Goal: Task Accomplishment & Management: Use online tool/utility

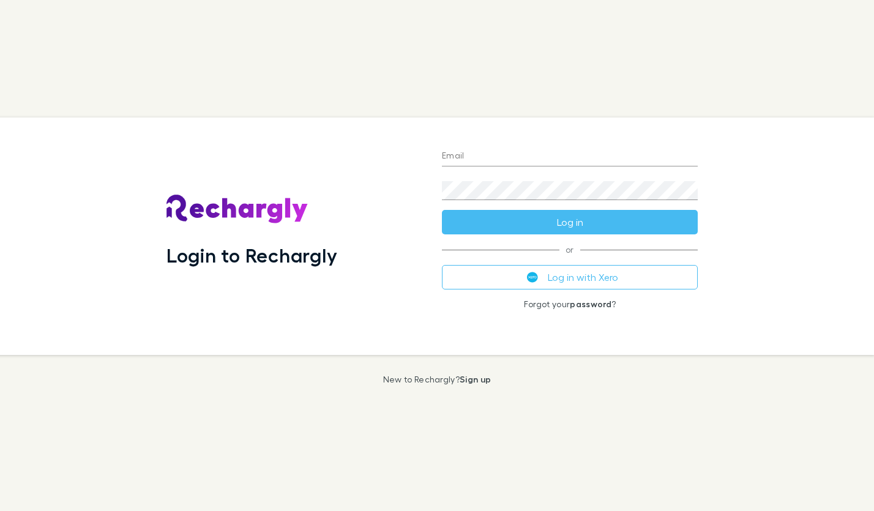
drag, startPoint x: 0, startPoint y: 0, endPoint x: 502, endPoint y: 155, distance: 525.2
click at [502, 159] on input "Email" at bounding box center [570, 157] width 256 height 20
type input "**********"
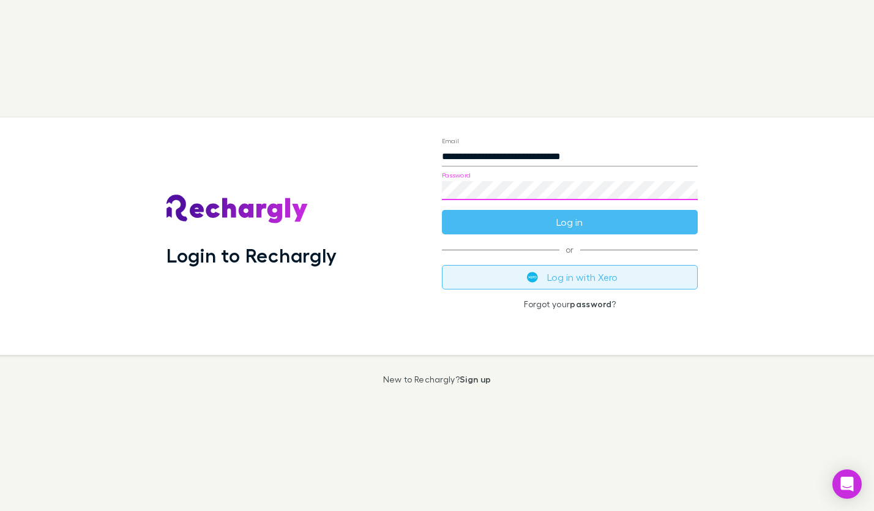
click at [554, 280] on button "Log in with Xero" at bounding box center [570, 277] width 256 height 24
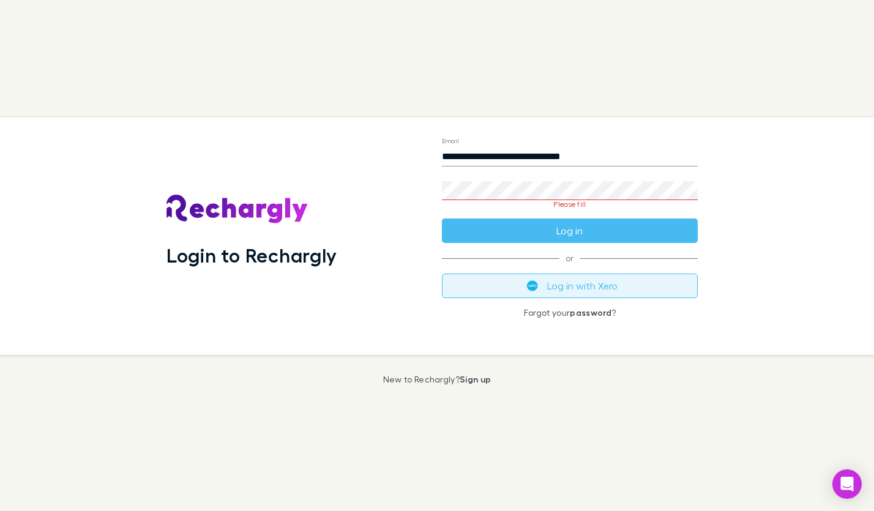
click at [551, 290] on button "Log in with Xero" at bounding box center [570, 286] width 256 height 24
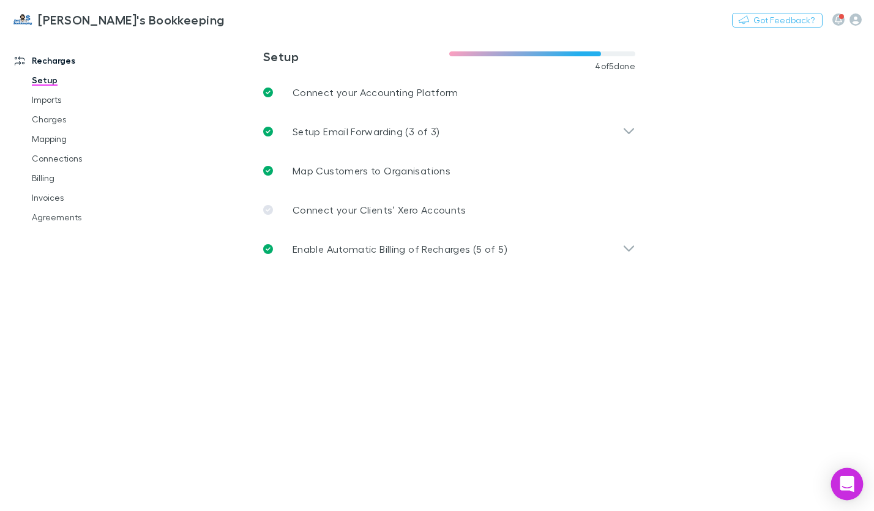
drag, startPoint x: 852, startPoint y: 488, endPoint x: 841, endPoint y: 482, distance: 12.6
click at [852, 488] on icon "Open Intercom Messenger" at bounding box center [847, 484] width 14 height 16
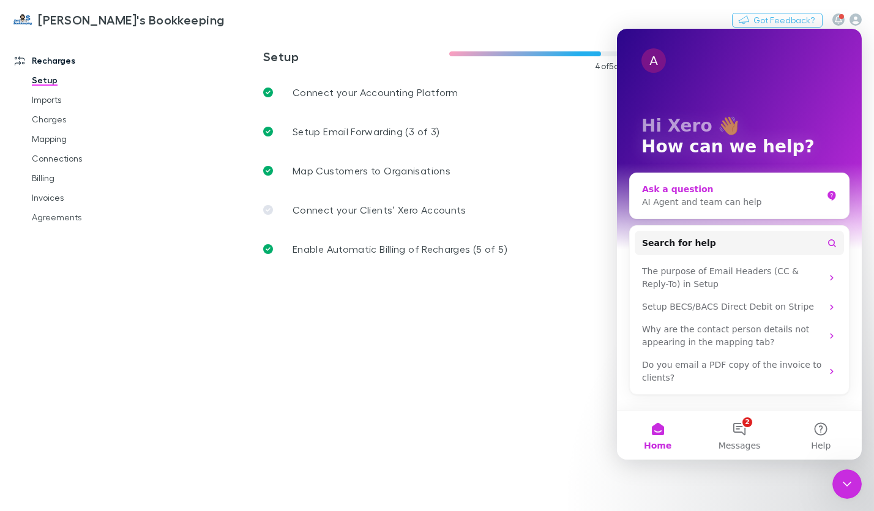
click at [668, 197] on div "AI Agent and team can help" at bounding box center [731, 202] width 180 height 13
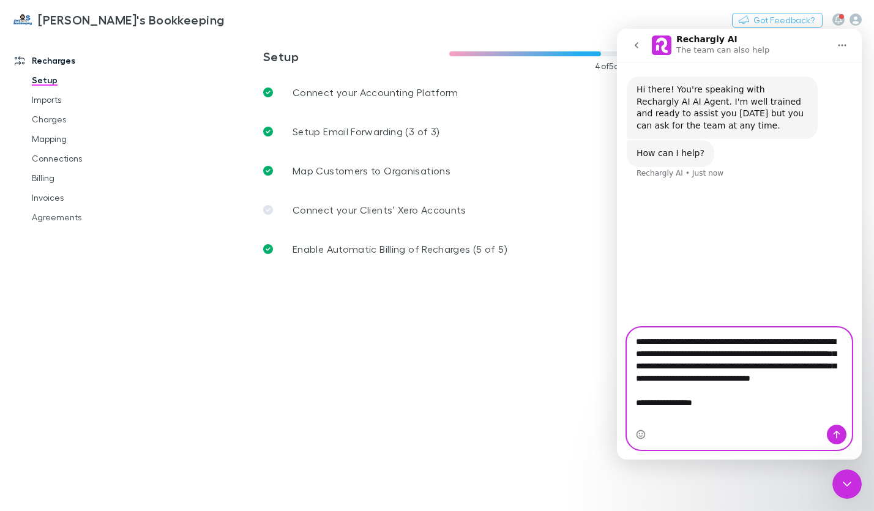
paste textarea "**********"
type textarea "**********"
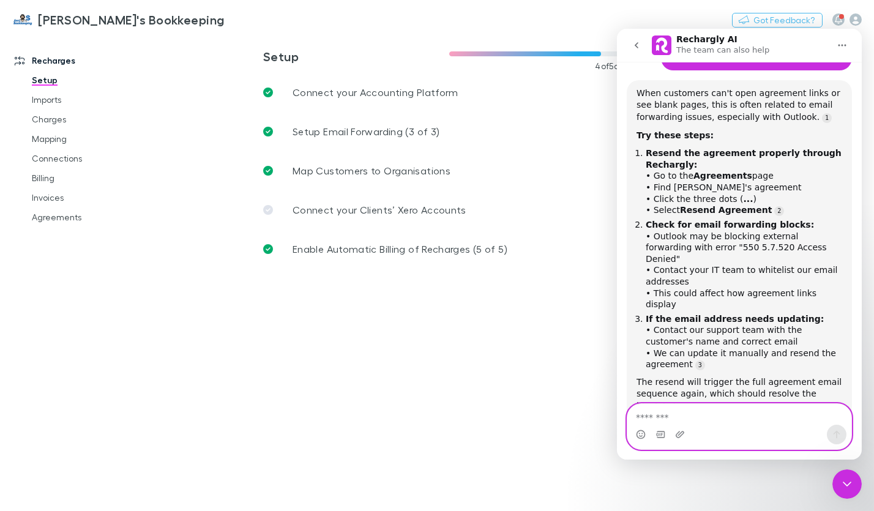
scroll to position [318, 0]
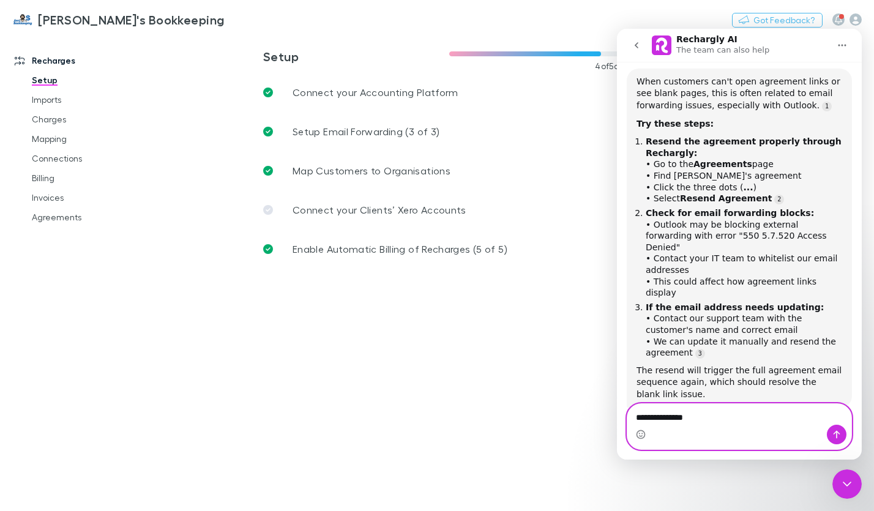
type textarea "**********"
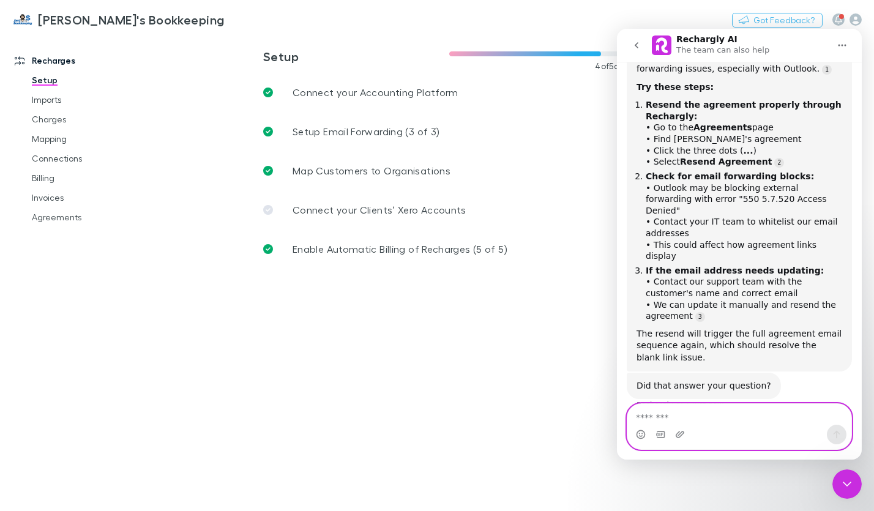
scroll to position [394, 0]
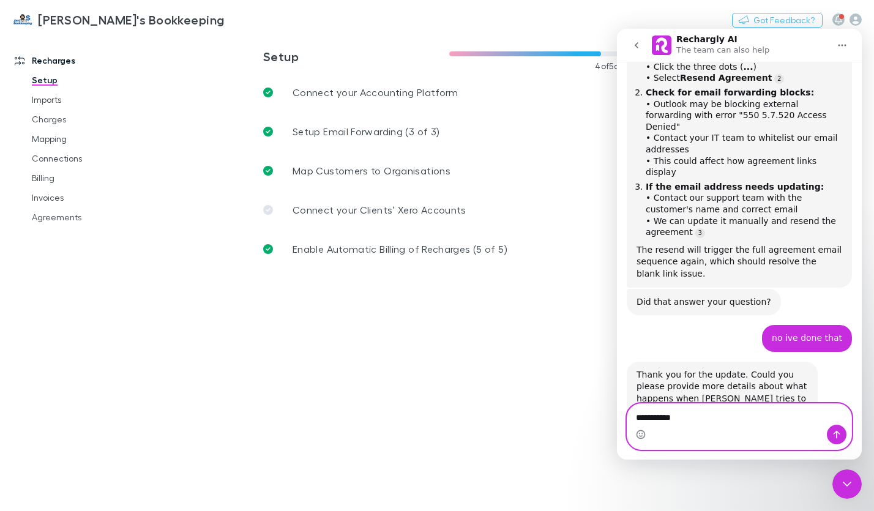
type textarea "**********"
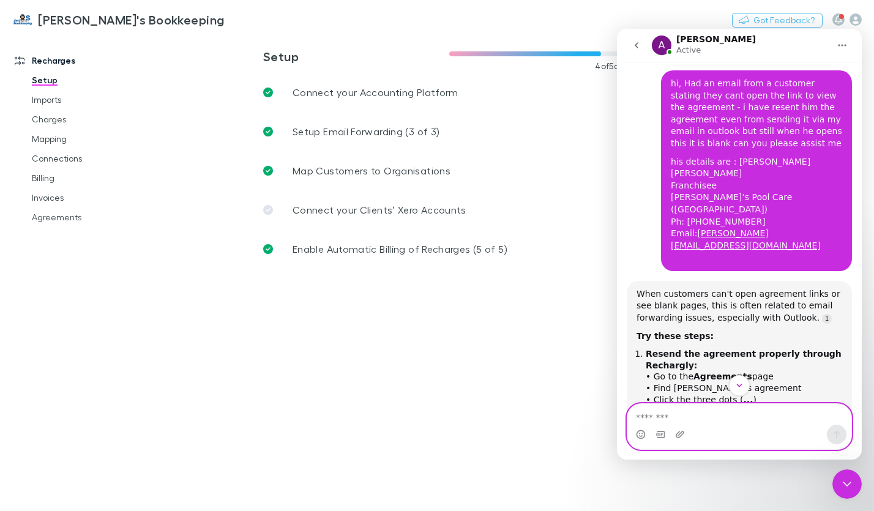
scroll to position [0, 0]
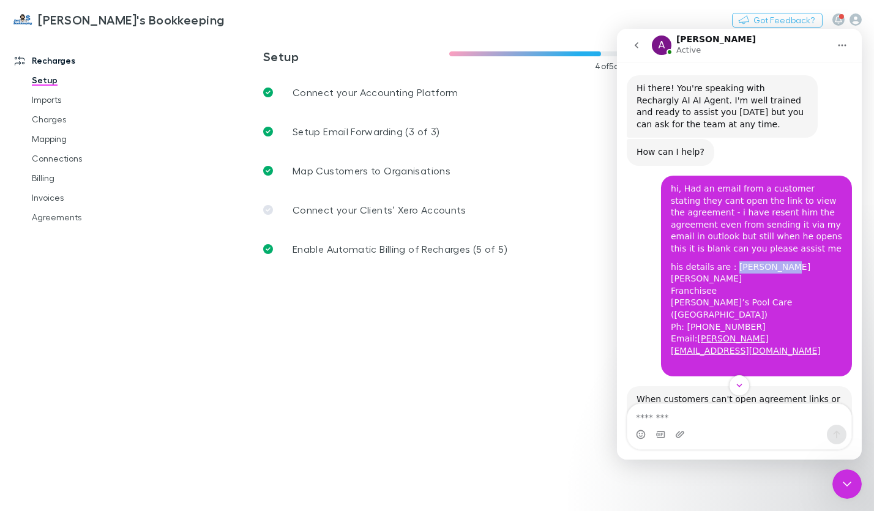
drag, startPoint x: 722, startPoint y: 265, endPoint x: 766, endPoint y: 270, distance: 44.3
click at [766, 270] on div "his details are : [PERSON_NAME] [PERSON_NAME] Franchisee [PERSON_NAME]’s Pool C…" at bounding box center [755, 315] width 171 height 108
copy div "[PERSON_NAME] [PERSON_NAME]"
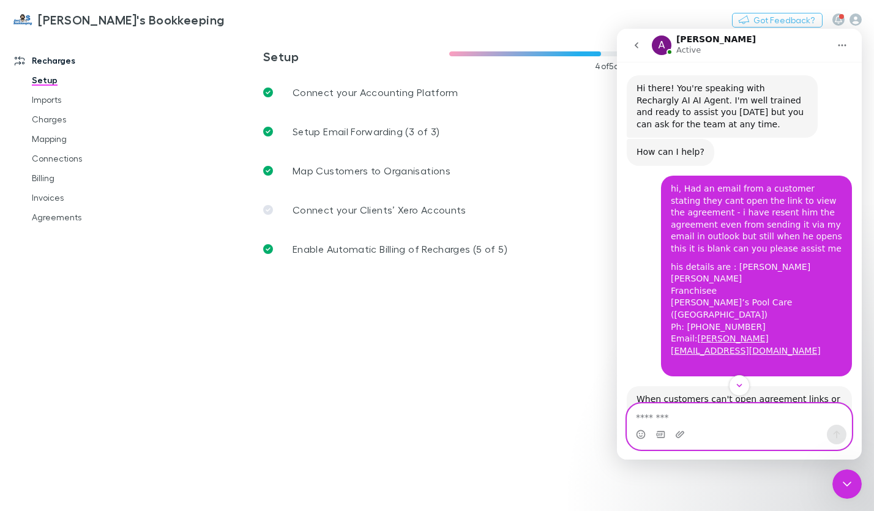
click at [688, 414] on textarea "Message…" at bounding box center [739, 414] width 224 height 21
paste textarea "**********"
type textarea "**********"
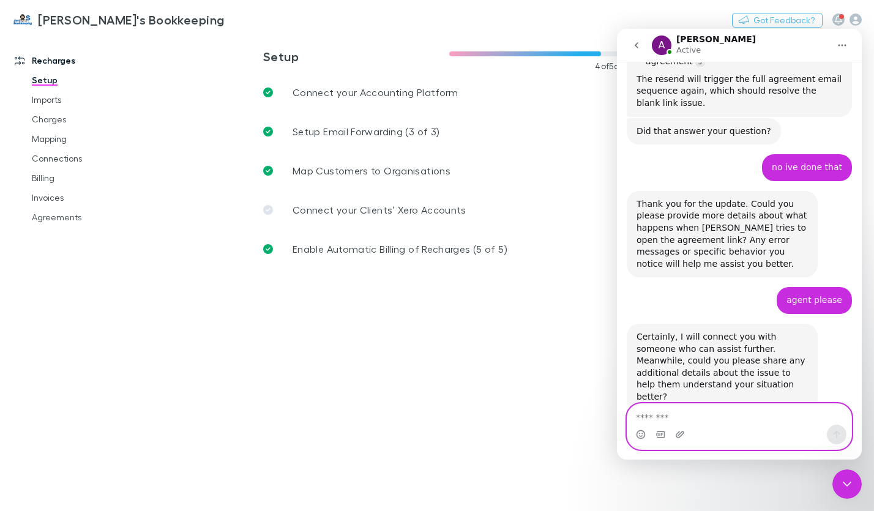
scroll to position [644, 0]
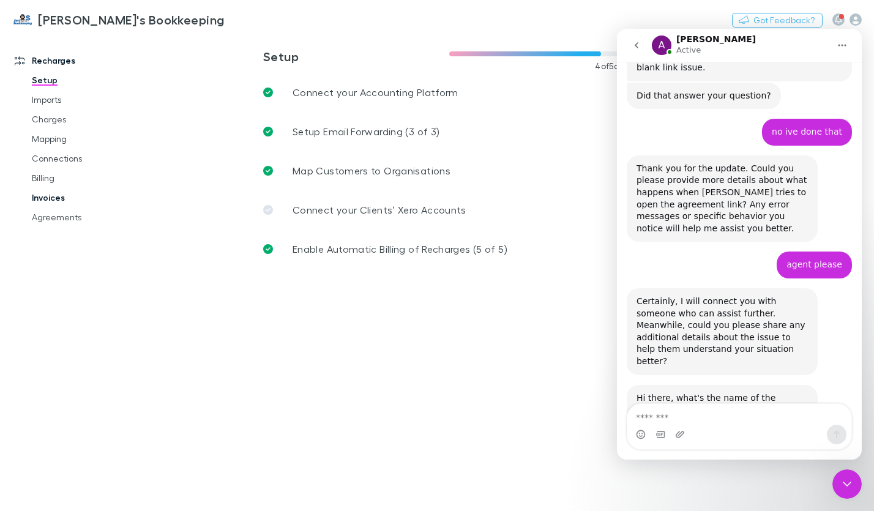
click at [45, 199] on link "Invoices" at bounding box center [89, 198] width 139 height 20
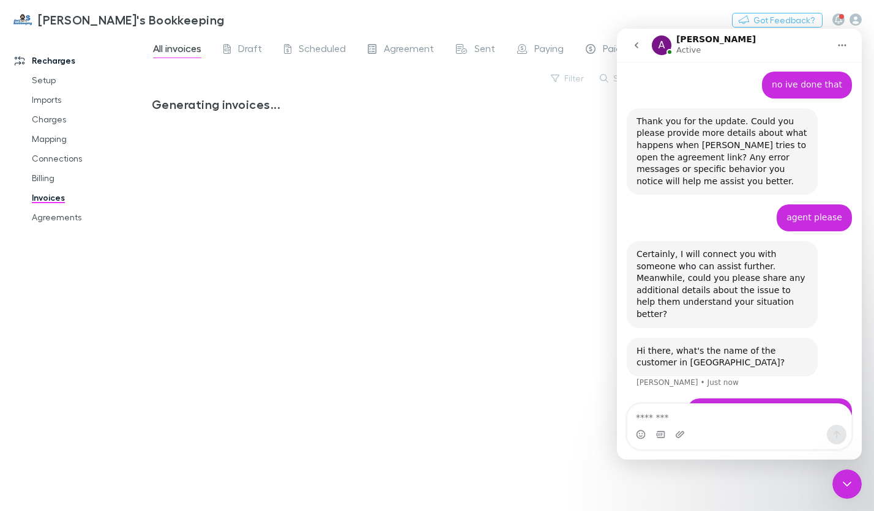
scroll to position [691, 0]
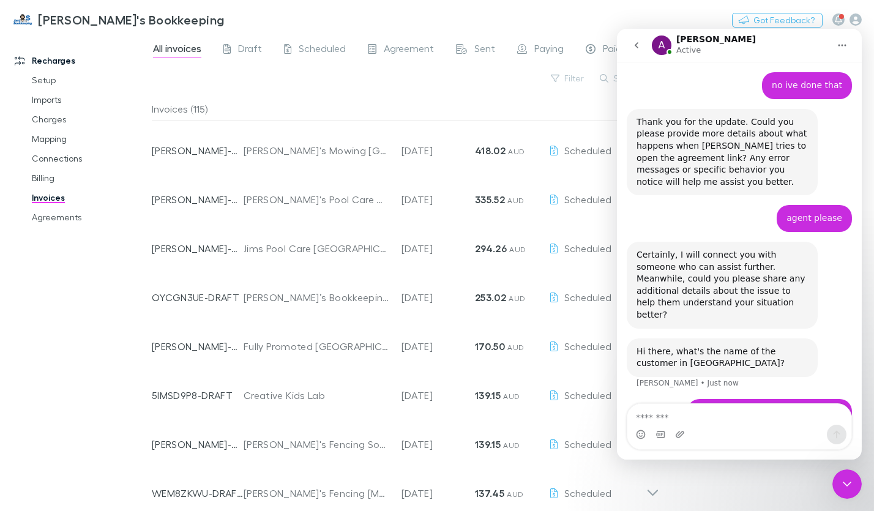
drag, startPoint x: 851, startPoint y: 480, endPoint x: 846, endPoint y: 475, distance: 6.5
click at [851, 480] on icon "Close Intercom Messenger" at bounding box center [846, 483] width 15 height 15
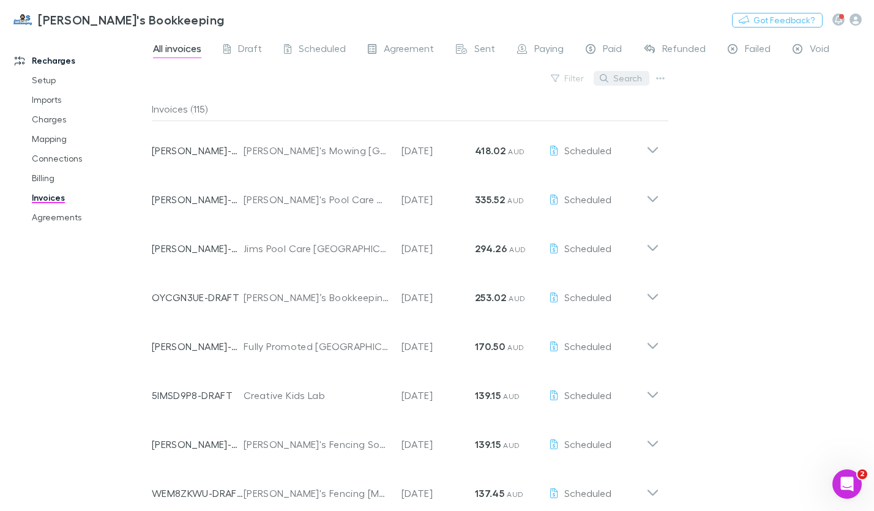
click at [616, 74] on button "Search" at bounding box center [622, 78] width 56 height 15
paste input "**********"
type input "*"
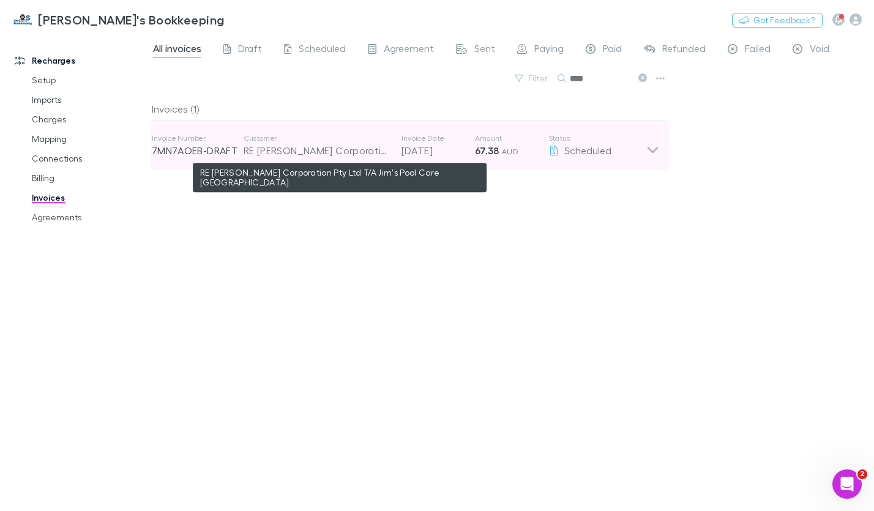
type input "****"
click at [375, 151] on div "RE [PERSON_NAME] Corporation Pty Ltd T/A Jim's Pool Care [GEOGRAPHIC_DATA]" at bounding box center [317, 150] width 146 height 15
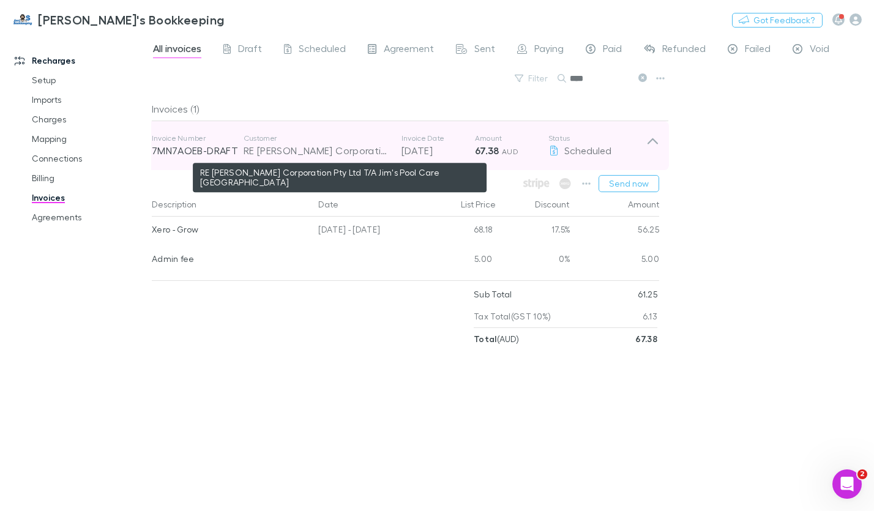
drag, startPoint x: 350, startPoint y: 152, endPoint x: 252, endPoint y: 148, distance: 98.6
click at [252, 148] on div "RE [PERSON_NAME] Corporation Pty Ltd T/A Jim's Pool Care [GEOGRAPHIC_DATA]" at bounding box center [317, 150] width 146 height 15
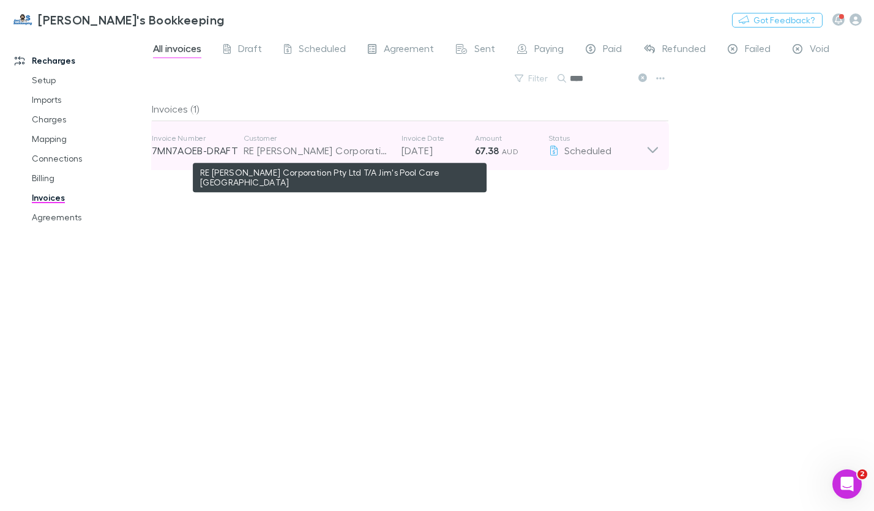
drag, startPoint x: 256, startPoint y: 149, endPoint x: 342, endPoint y: 154, distance: 85.8
click at [304, 153] on div "RE [PERSON_NAME] Corporation Pty Ltd T/A Jim's Pool Care [GEOGRAPHIC_DATA]" at bounding box center [317, 150] width 146 height 15
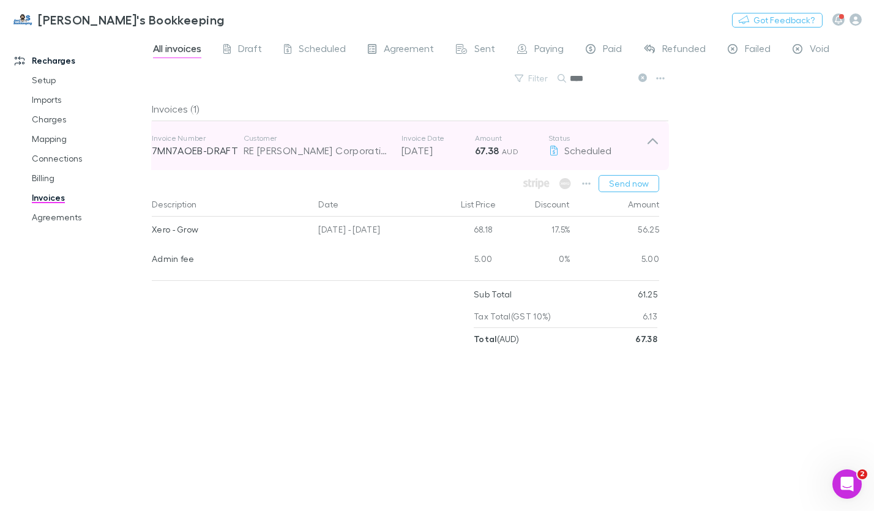
scroll to position [644, 0]
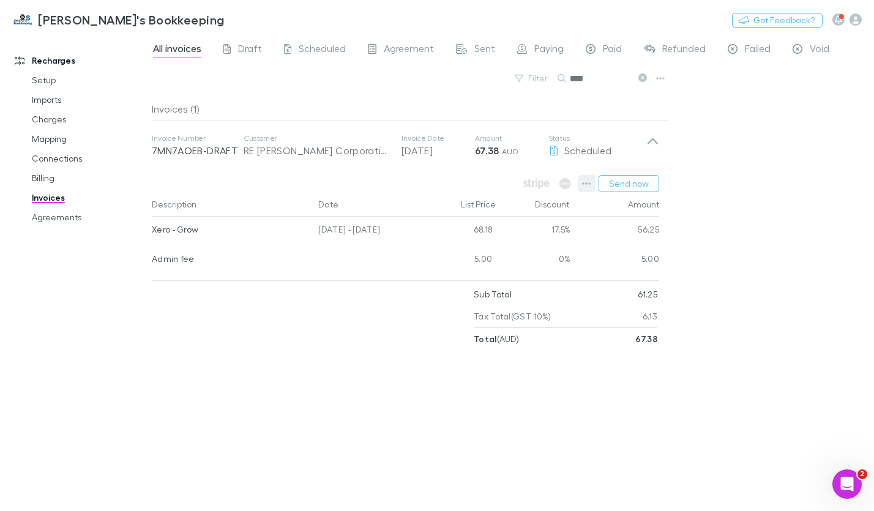
click at [582, 187] on button "button" at bounding box center [586, 183] width 17 height 17
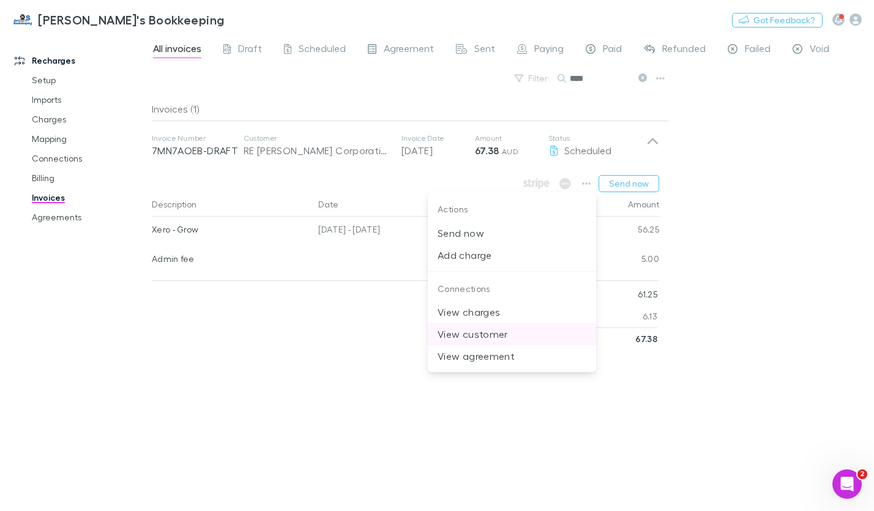
click at [520, 339] on p "View customer" at bounding box center [512, 334] width 149 height 15
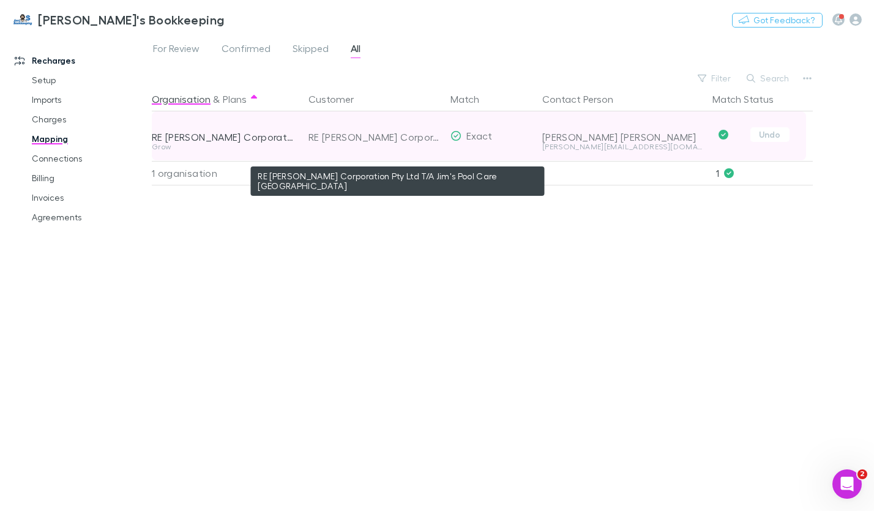
click at [360, 136] on div "RE [PERSON_NAME] Corporation Pty Ltd T/A Jim's Pool Care [GEOGRAPHIC_DATA]" at bounding box center [374, 137] width 132 height 49
drag, startPoint x: 360, startPoint y: 136, endPoint x: 334, endPoint y: 140, distance: 26.0
click at [335, 140] on div "RE [PERSON_NAME] Corporation Pty Ltd T/A Jim's Pool Care [GEOGRAPHIC_DATA]" at bounding box center [374, 137] width 132 height 49
click at [323, 138] on div "RE [PERSON_NAME] Corporation Pty Ltd T/A Jim's Pool Care [GEOGRAPHIC_DATA]" at bounding box center [374, 137] width 132 height 49
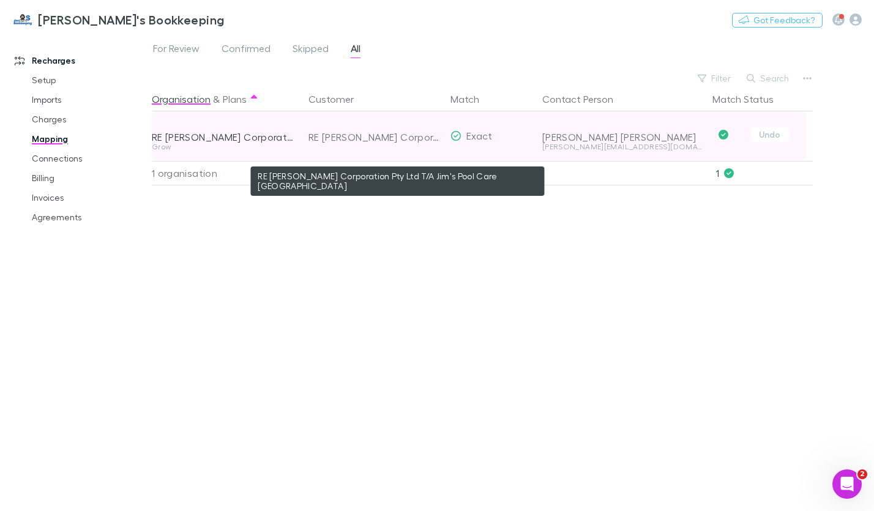
click at [318, 138] on div "RE [PERSON_NAME] Corporation Pty Ltd T/A Jim's Pool Care [GEOGRAPHIC_DATA]" at bounding box center [374, 137] width 132 height 49
drag, startPoint x: 323, startPoint y: 138, endPoint x: 432, endPoint y: 146, distance: 109.3
click at [432, 146] on div "RE [PERSON_NAME] Corporation Pty Ltd T/A Jim's Pool Care [GEOGRAPHIC_DATA]" at bounding box center [374, 137] width 132 height 49
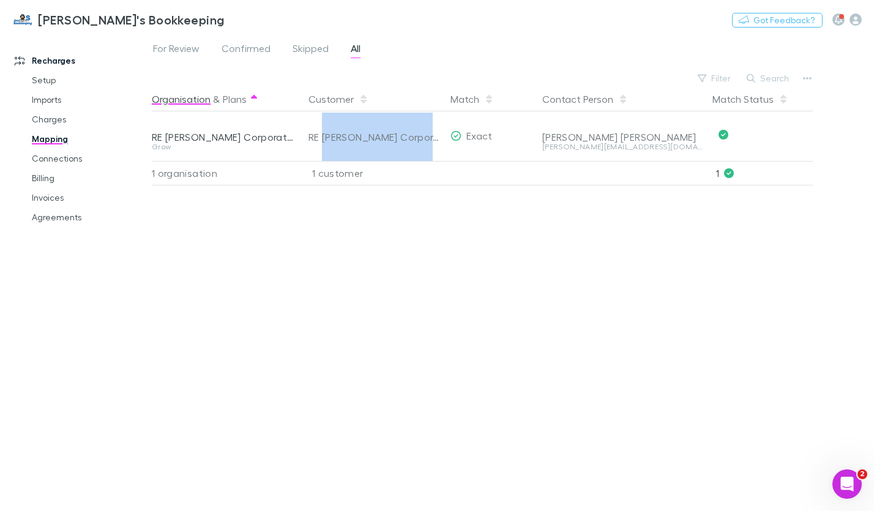
copy div "[PERSON_NAME] Corporation Pty Lt"
click at [841, 482] on icon "Open Intercom Messenger" at bounding box center [847, 484] width 20 height 20
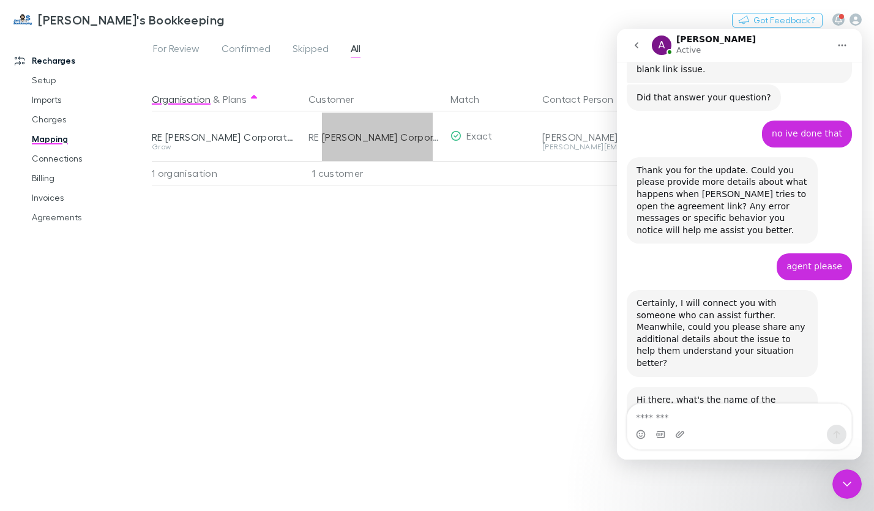
scroll to position [644, 0]
type textarea "**********"
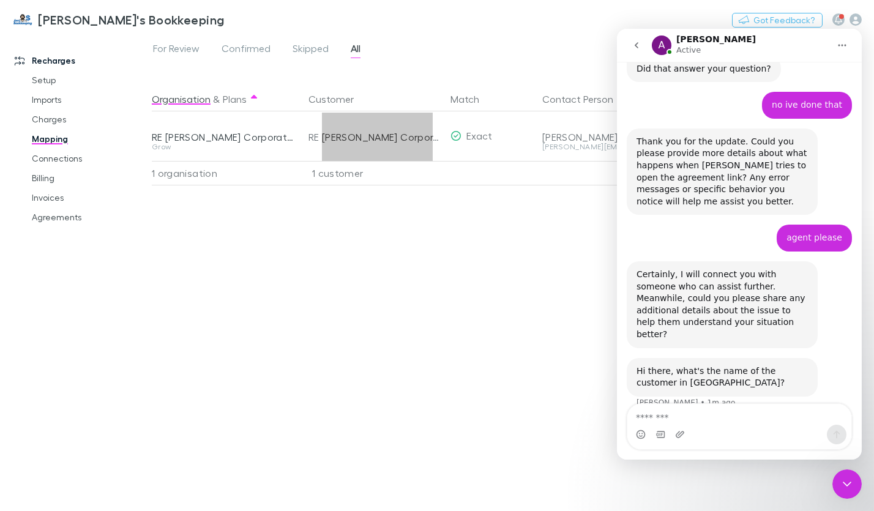
scroll to position [672, 0]
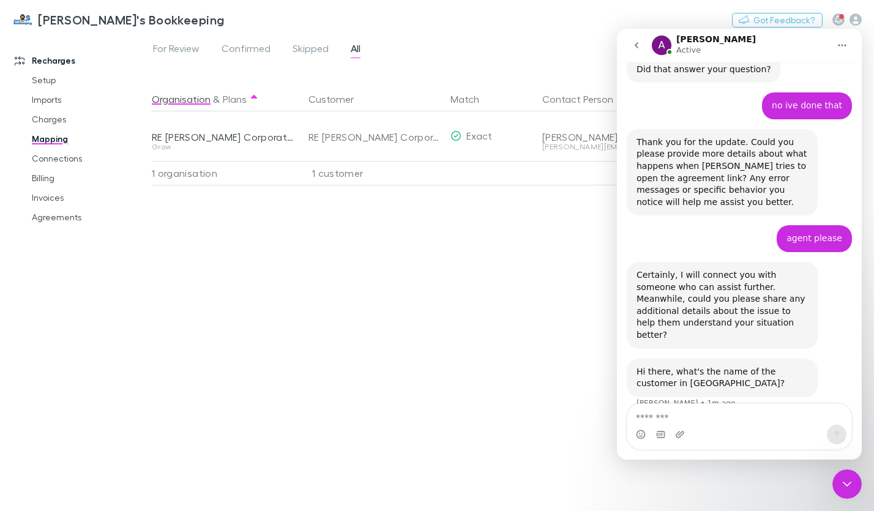
drag, startPoint x: 315, startPoint y: 266, endPoint x: 372, endPoint y: 227, distance: 69.1
click at [315, 266] on div "Organisation & Plans Customer Match Contact Person Match Status RE [PERSON_NAME…" at bounding box center [484, 294] width 664 height 414
click at [540, 233] on div "Organisation & Plans Customer Match Contact Person Match Status RE [PERSON_NAME…" at bounding box center [484, 294] width 664 height 414
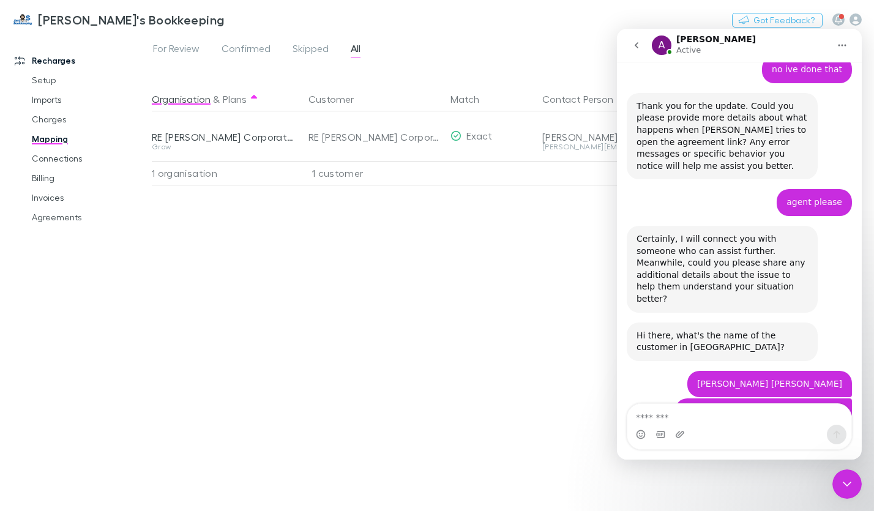
scroll to position [709, 0]
click at [589, 39] on div "For Review Confirmed Skipped All Filter Search Organisation & Plans Customer Ma…" at bounding box center [513, 272] width 722 height 477
click at [633, 38] on button "go back" at bounding box center [635, 45] width 23 height 23
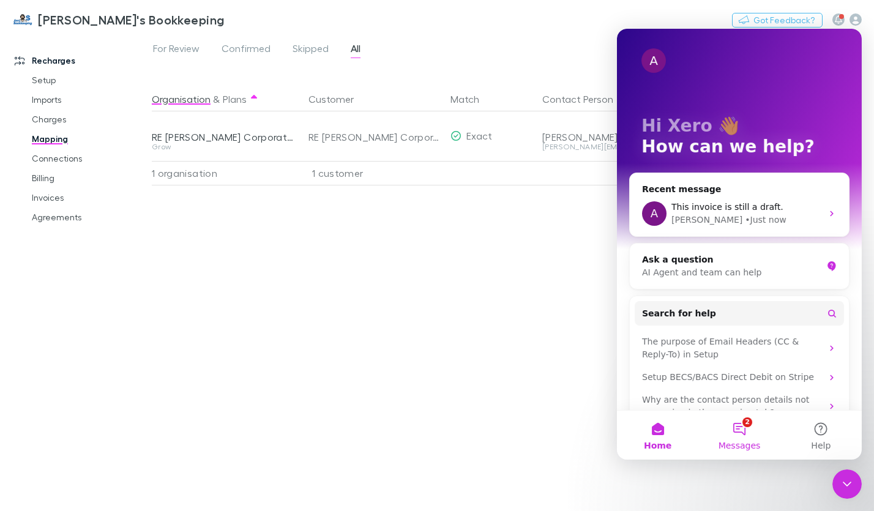
click at [731, 428] on button "2 Messages" at bounding box center [738, 435] width 81 height 49
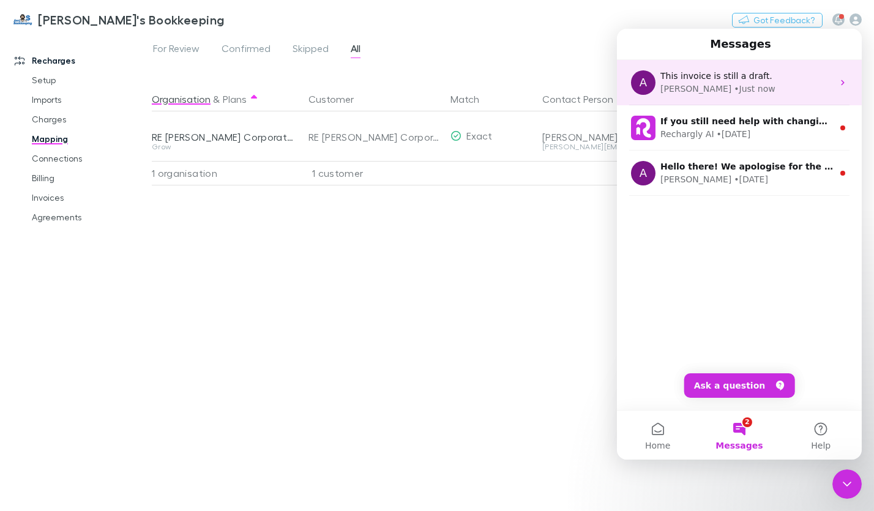
click at [733, 88] on div "• Just now" at bounding box center [753, 89] width 41 height 13
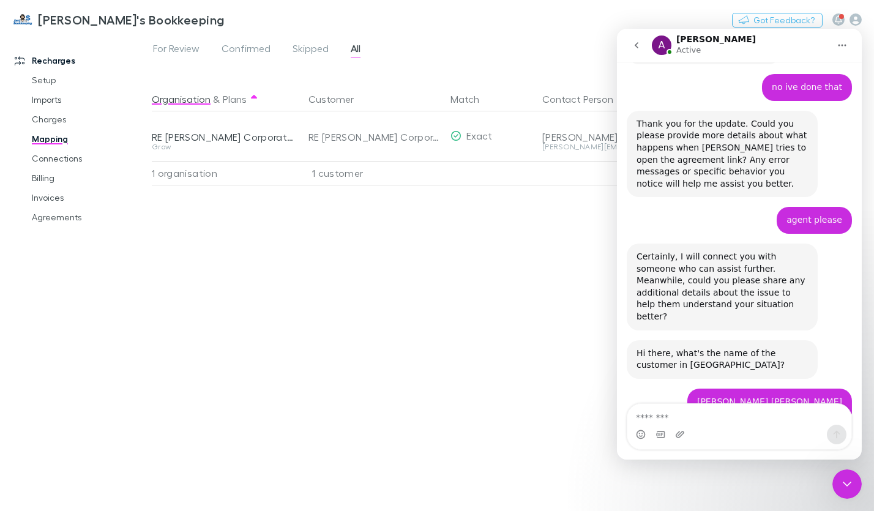
click at [493, 348] on div "Organisation & Plans Customer Match Contact Person Match Status RE [PERSON_NAME…" at bounding box center [484, 294] width 664 height 414
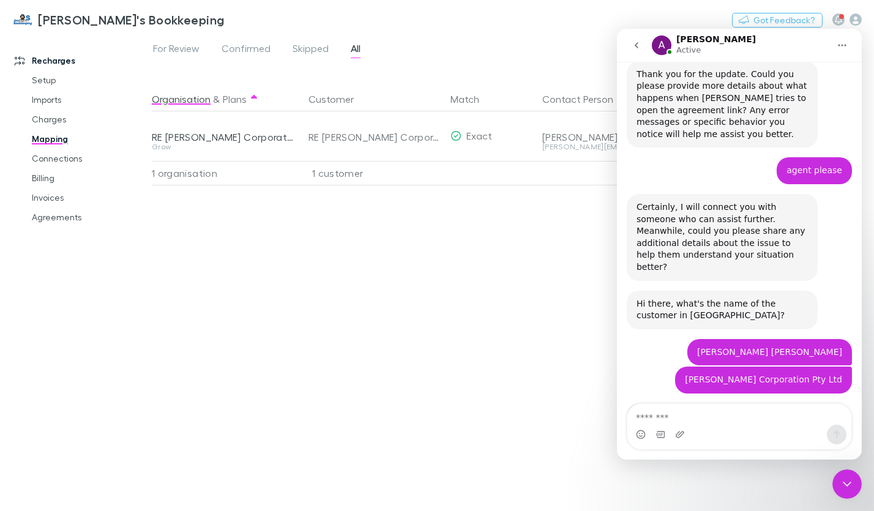
scroll to position [756, 0]
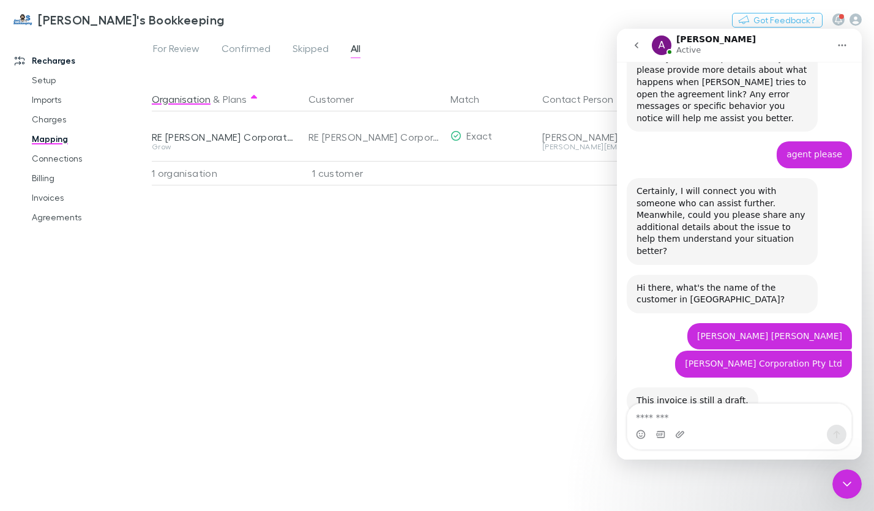
drag, startPoint x: 844, startPoint y: 484, endPoint x: 842, endPoint y: 473, distance: 11.8
click at [844, 484] on icon "Close Intercom Messenger" at bounding box center [846, 483] width 15 height 15
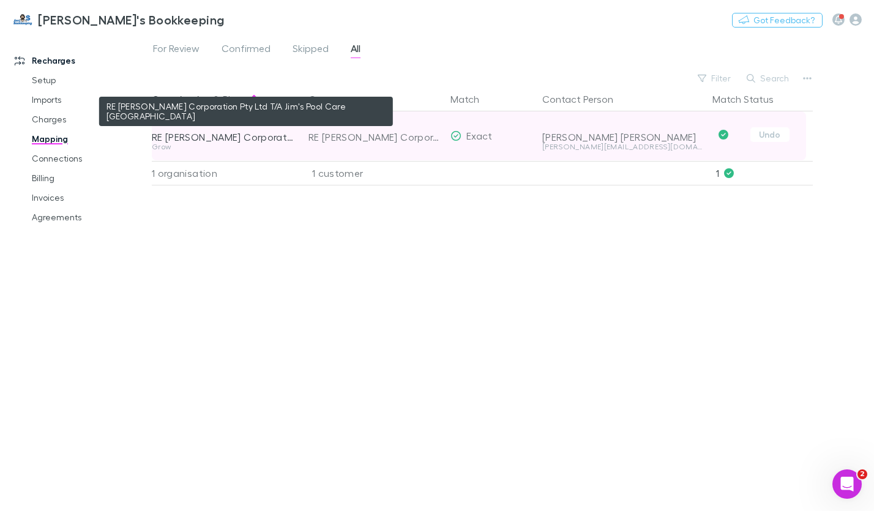
click at [242, 143] on div "RE [PERSON_NAME] Corporation Pty Ltd T/A Jim's Pool Care [GEOGRAPHIC_DATA]" at bounding box center [223, 137] width 142 height 12
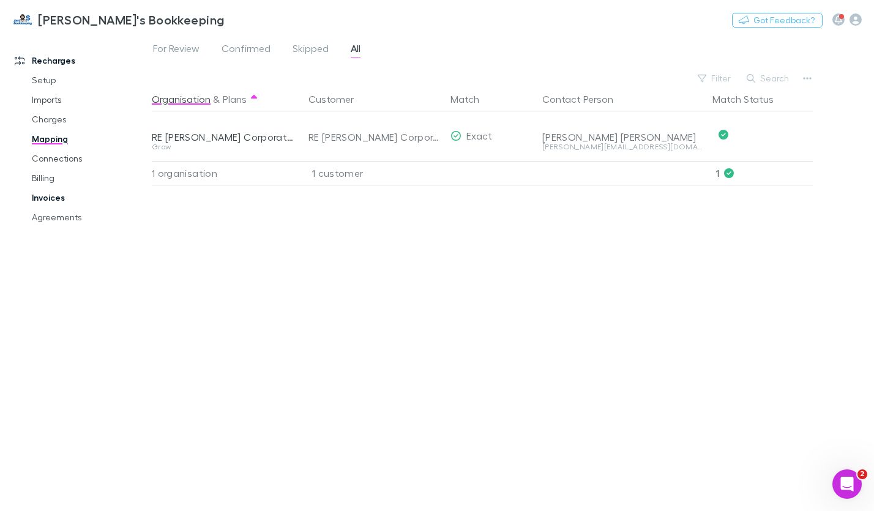
click at [37, 203] on link "Invoices" at bounding box center [89, 198] width 139 height 20
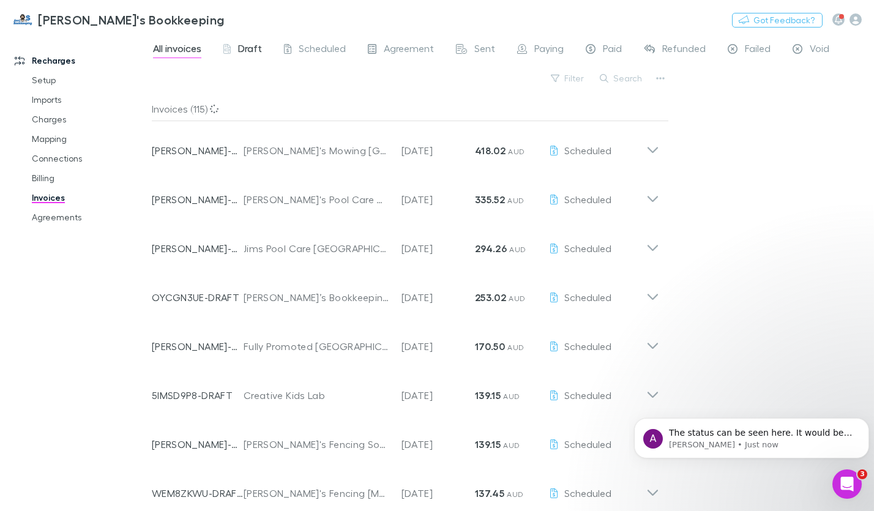
click at [251, 50] on span "Draft" at bounding box center [250, 50] width 24 height 16
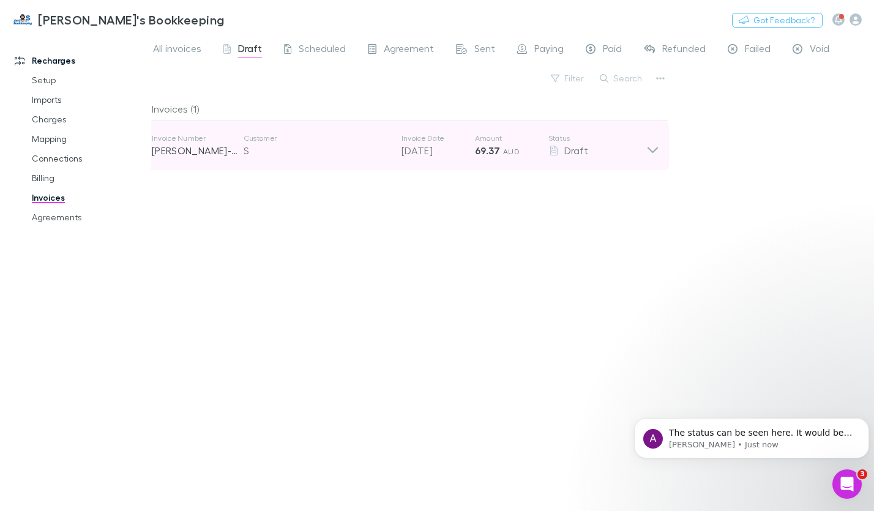
click at [652, 154] on icon at bounding box center [652, 145] width 13 height 24
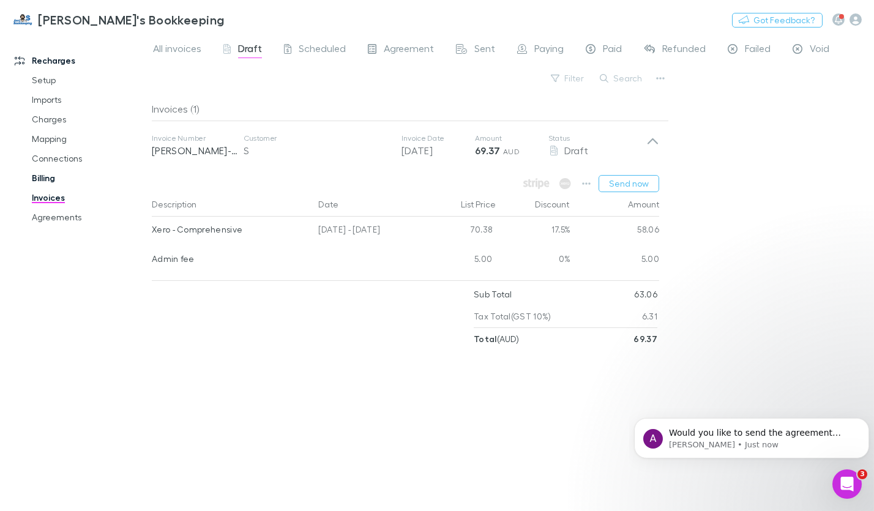
scroll to position [801, 0]
click at [174, 48] on span "All invoices" at bounding box center [177, 50] width 48 height 16
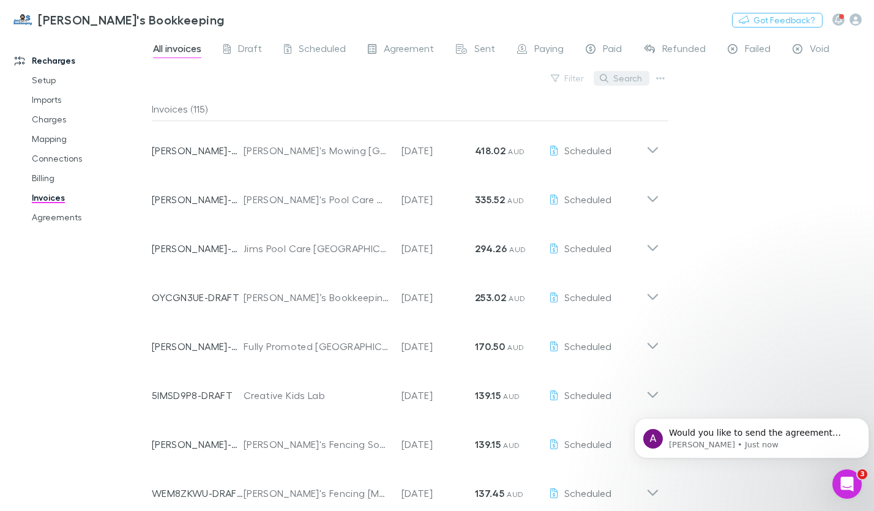
click at [619, 79] on button "Search" at bounding box center [622, 78] width 56 height 15
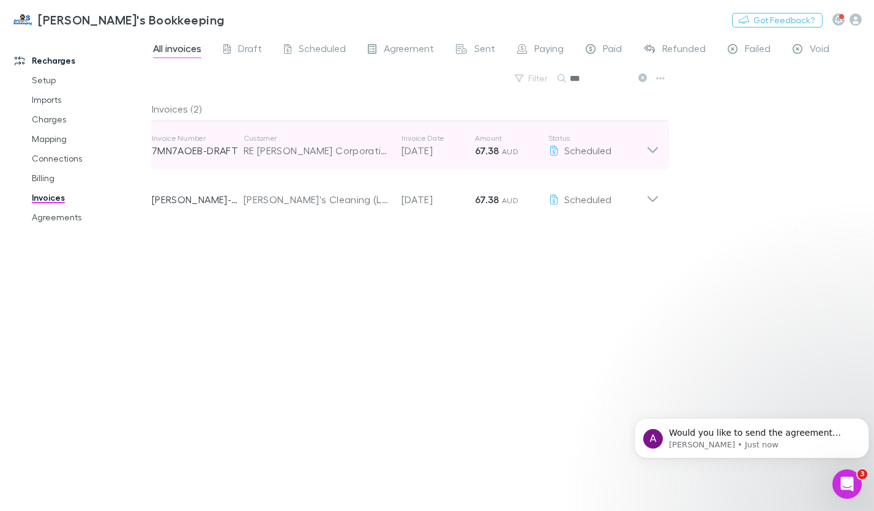
type input "***"
click at [654, 152] on icon at bounding box center [652, 145] width 13 height 24
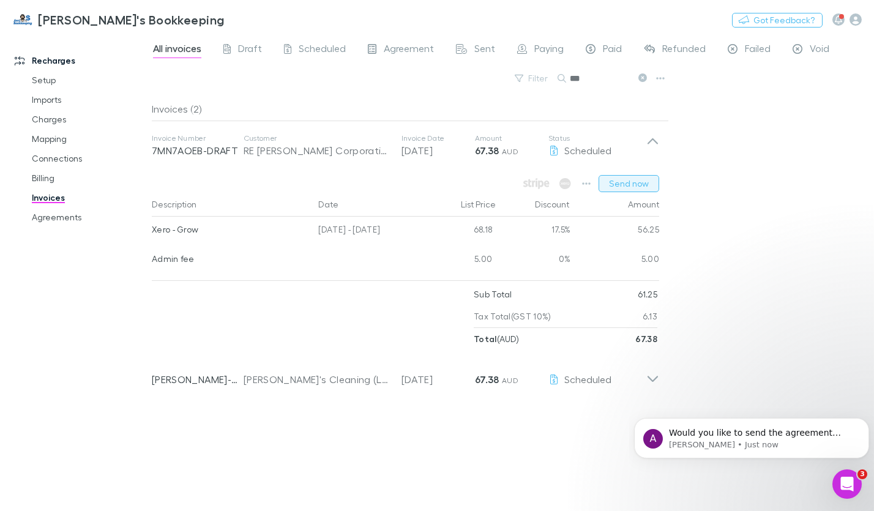
click at [628, 182] on button "Send now" at bounding box center [629, 183] width 61 height 17
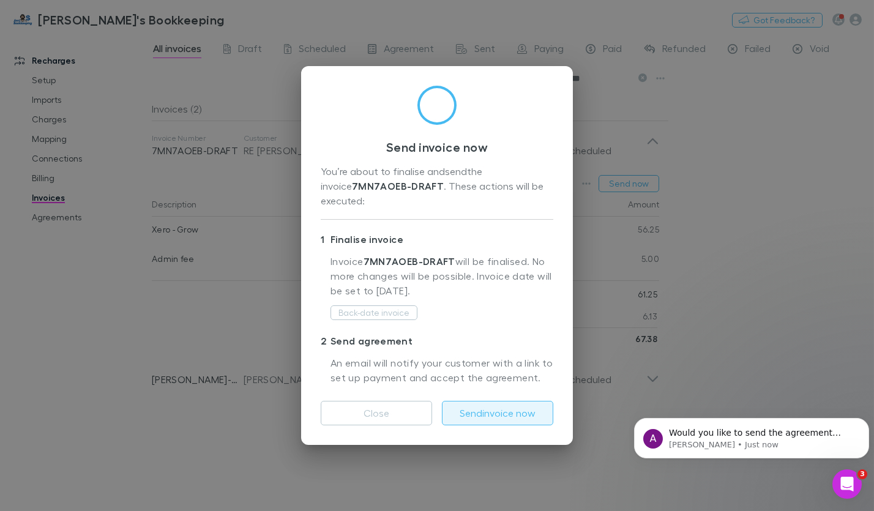
click at [477, 409] on button "Send invoice now" at bounding box center [497, 413] width 111 height 24
click at [686, 429] on p "Would you like to send the agreement now? rather than wait until [DATE]?" at bounding box center [760, 433] width 185 height 12
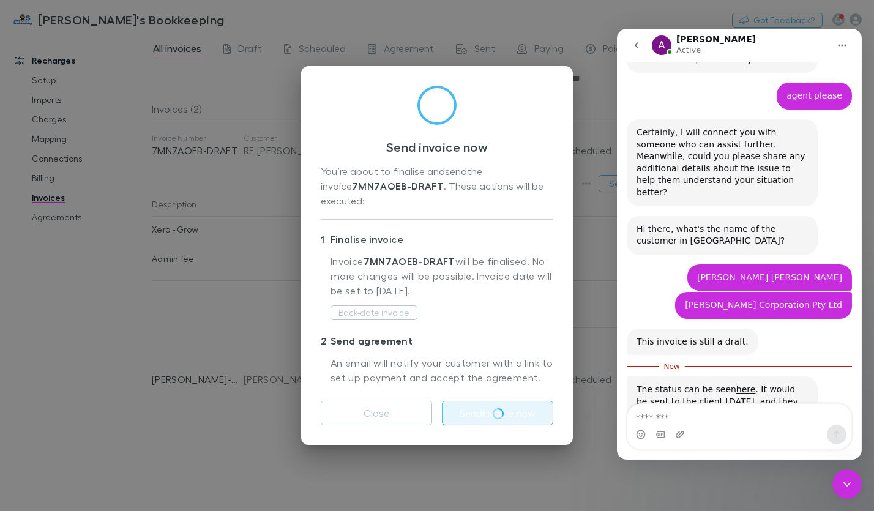
scroll to position [821, 0]
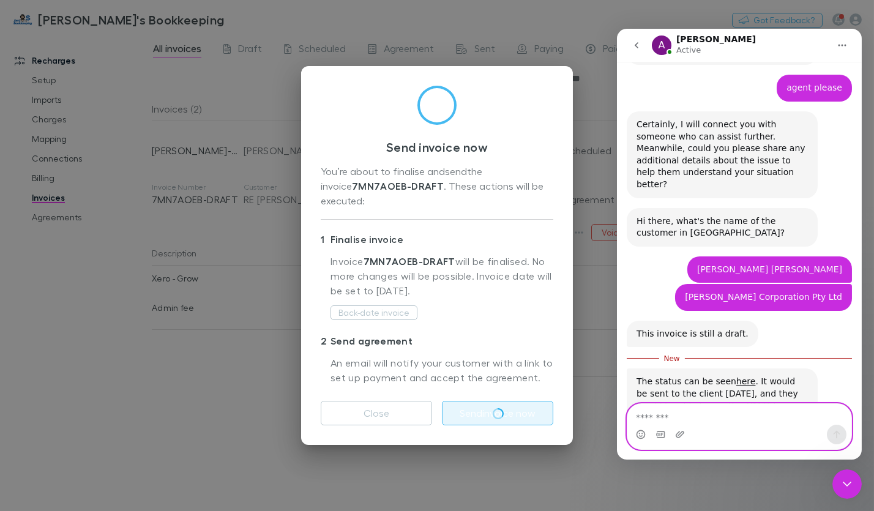
click at [695, 419] on textarea "Message…" at bounding box center [739, 414] width 224 height 21
click at [665, 414] on textarea "Message…" at bounding box center [739, 414] width 224 height 21
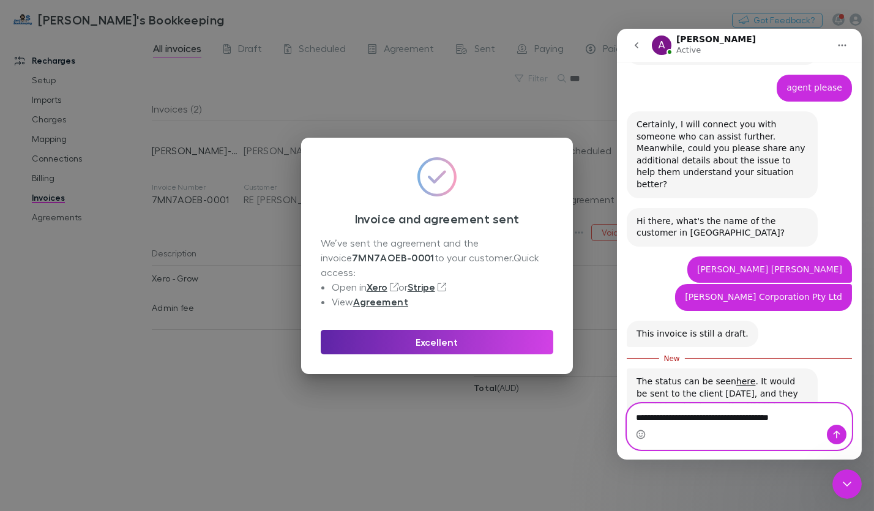
click at [804, 417] on textarea "**********" at bounding box center [739, 414] width 224 height 21
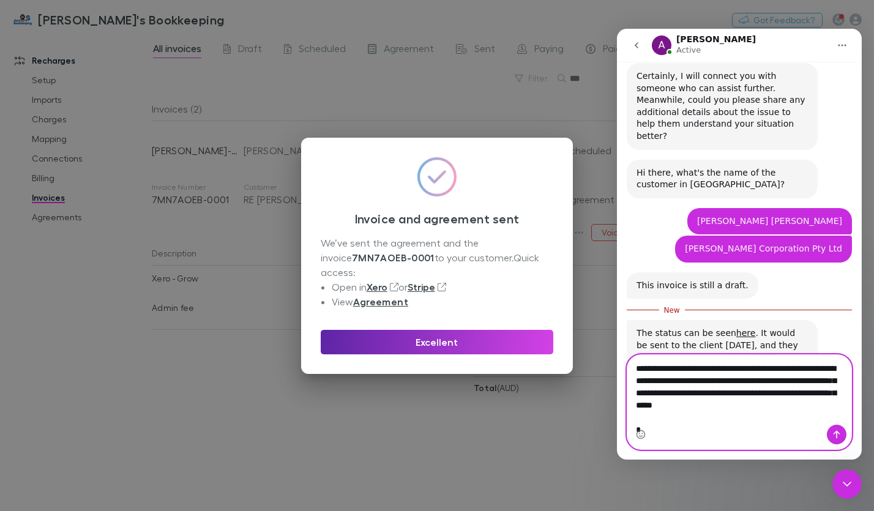
scroll to position [882, 0]
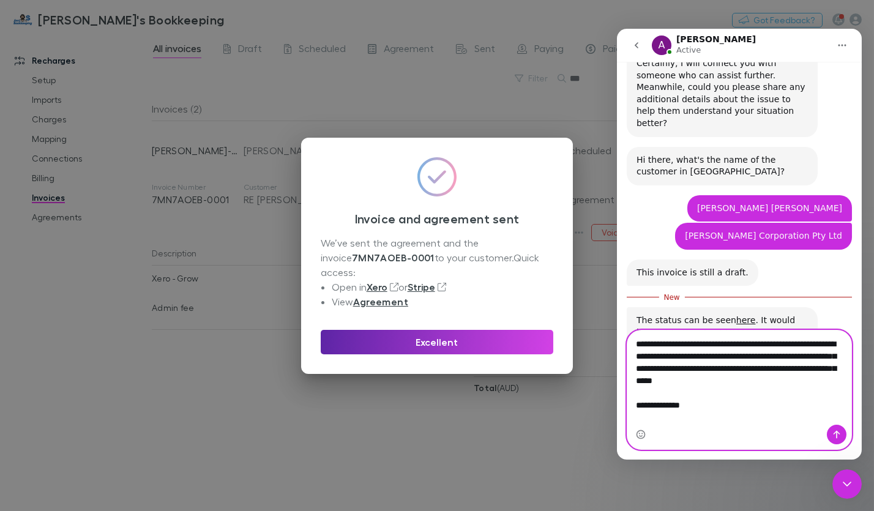
type textarea "**********"
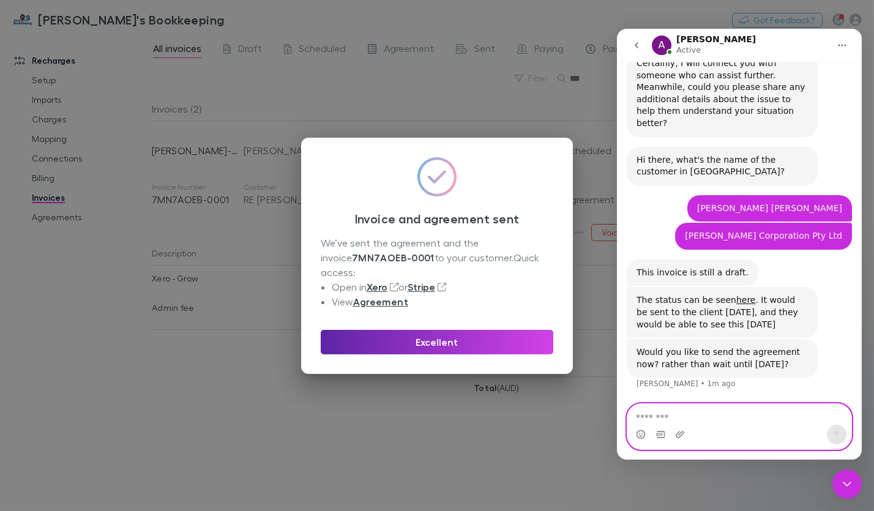
scroll to position [903, 0]
